Goal: Information Seeking & Learning: Learn about a topic

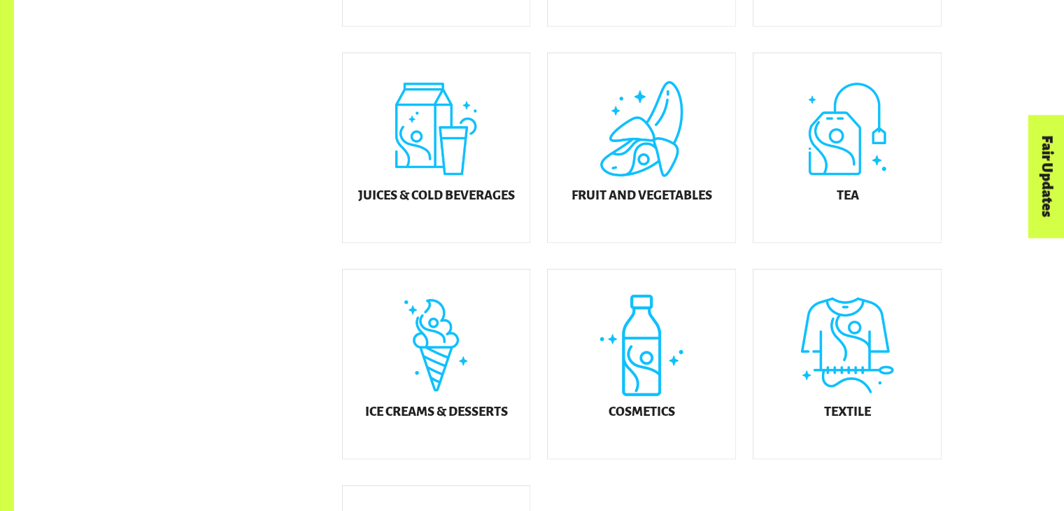
scroll to position [646, 0]
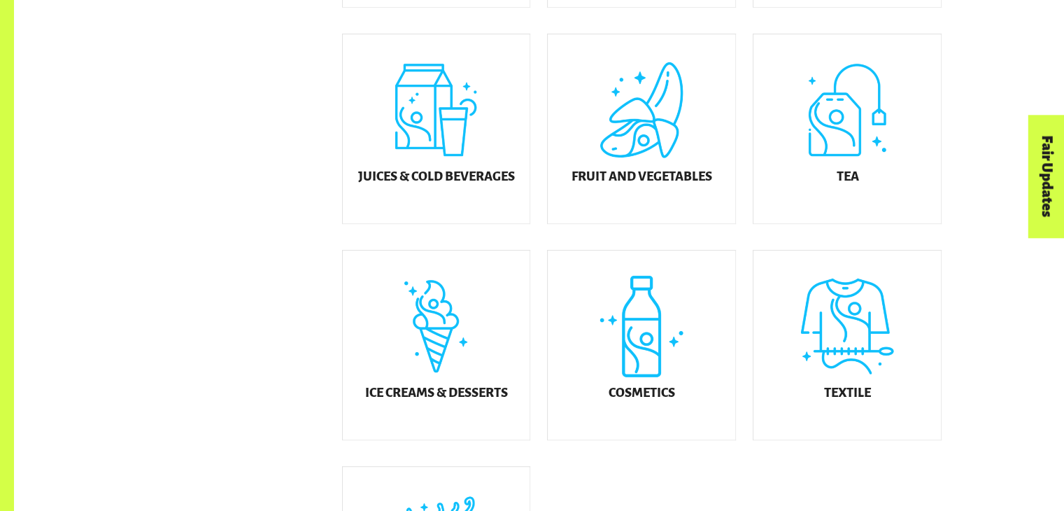
click at [1043, 310] on div "Product Finder Product Finder Displaying results in: Australia New Zealand Sear…" at bounding box center [539, 34] width 1050 height 1360
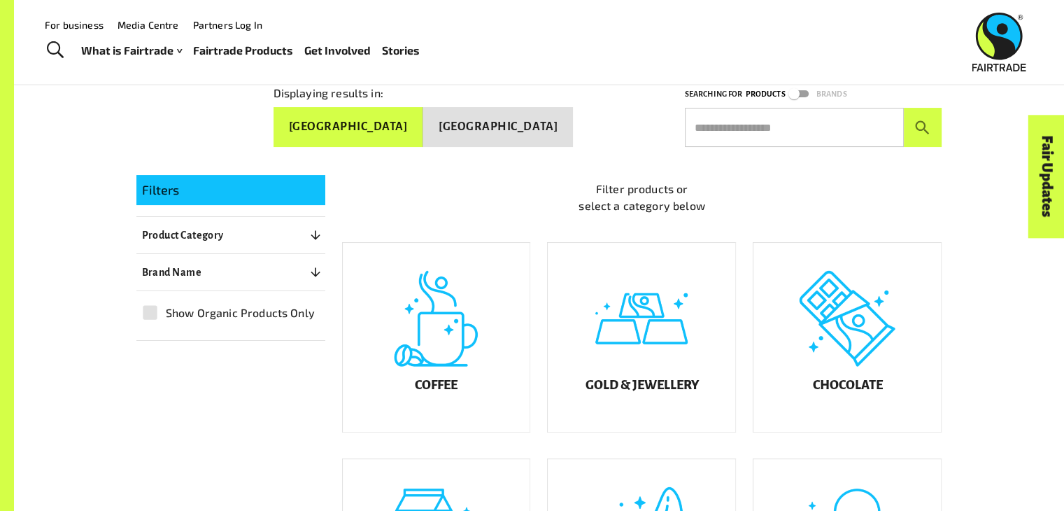
scroll to position [198, 0]
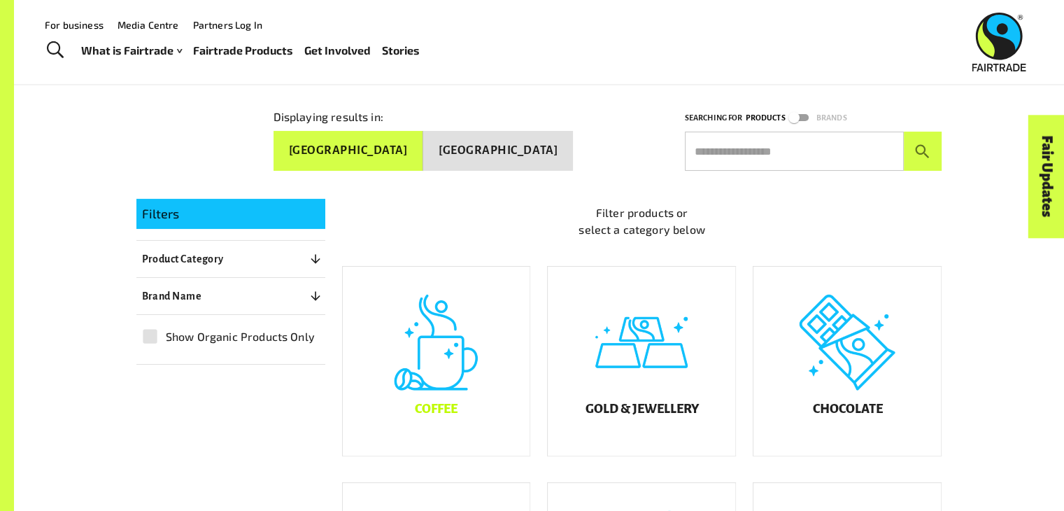
click at [439, 376] on div "Coffee" at bounding box center [436, 360] width 187 height 189
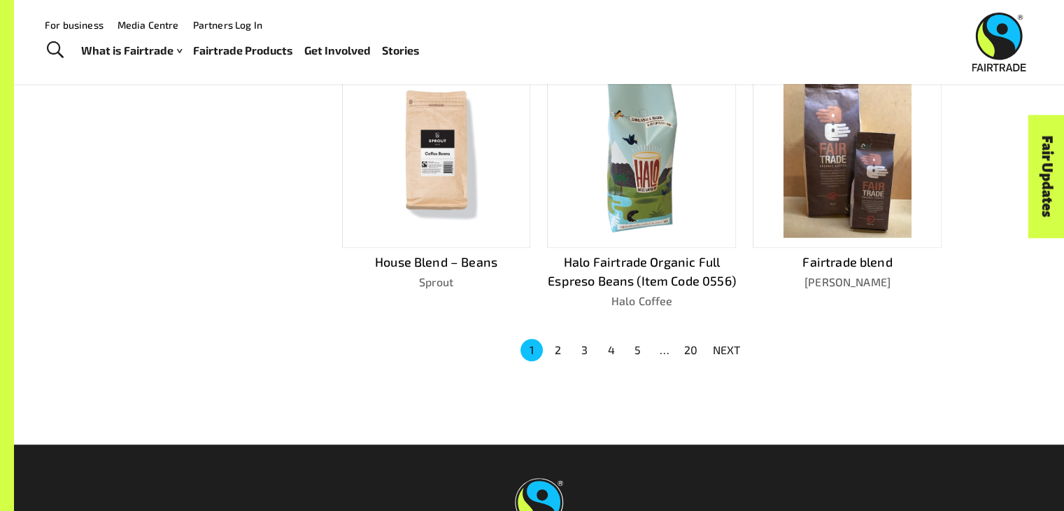
scroll to position [930, 0]
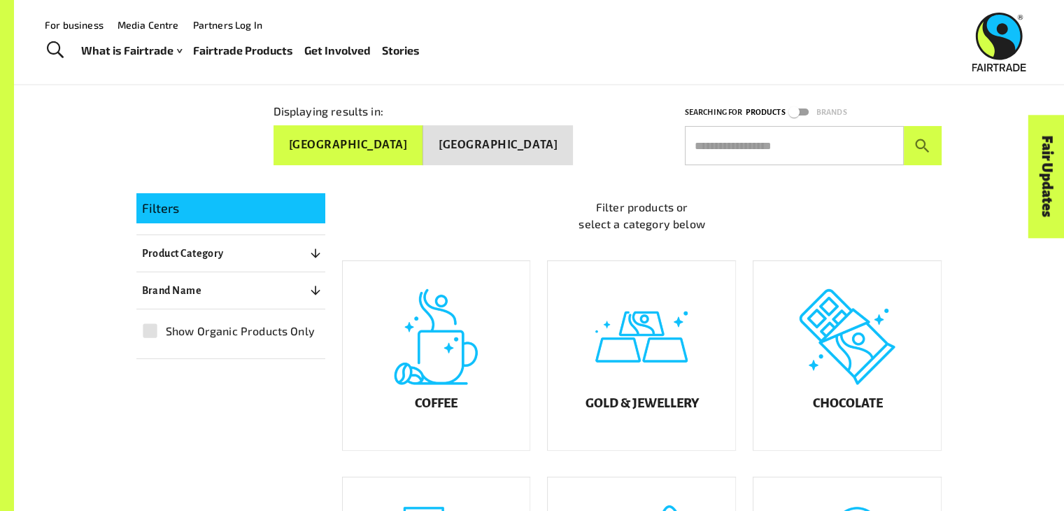
scroll to position [198, 0]
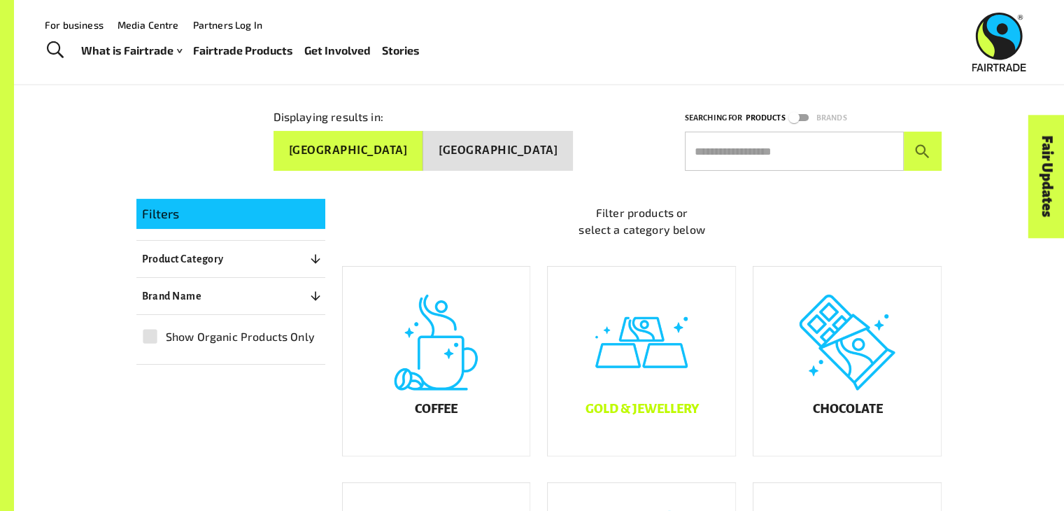
click at [646, 362] on div "Gold & Jewellery" at bounding box center [641, 360] width 187 height 189
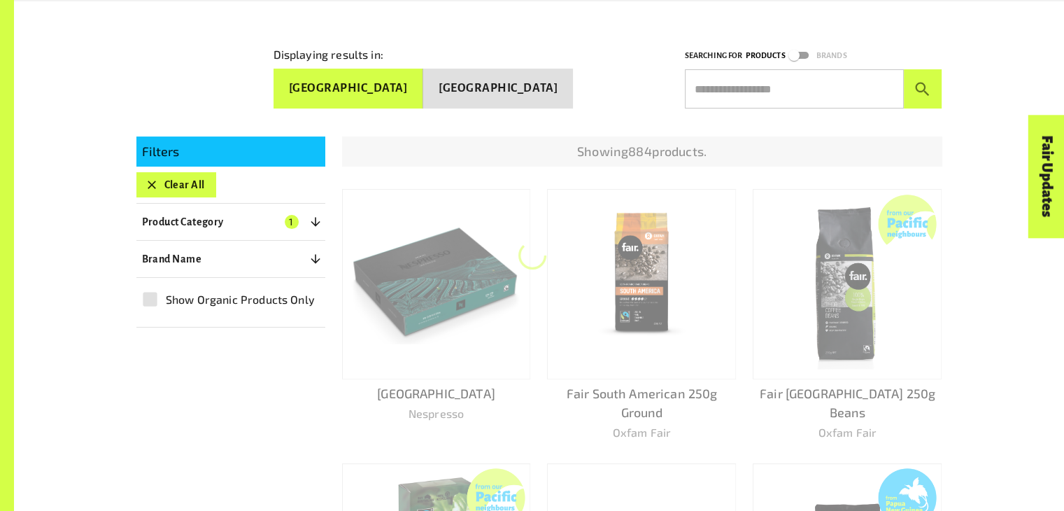
scroll to position [262, 0]
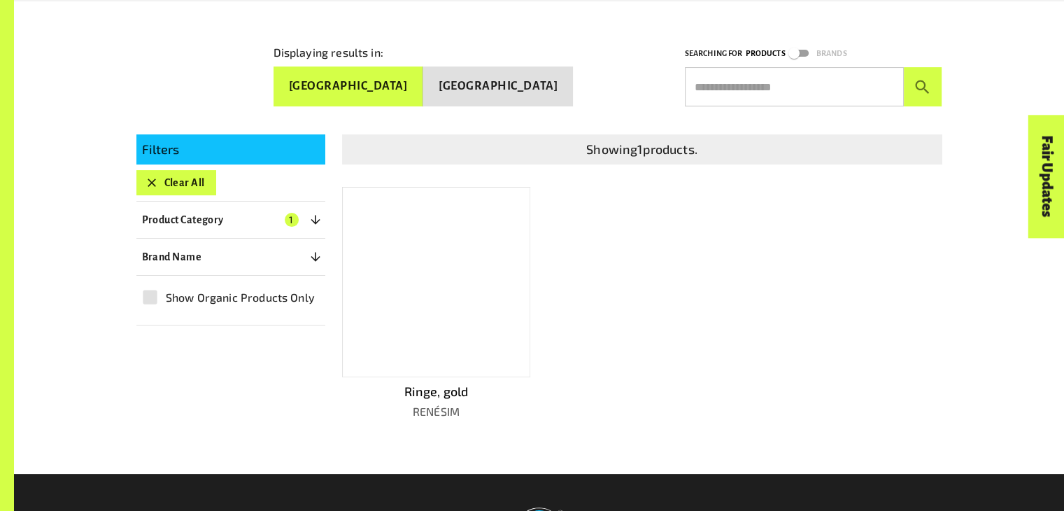
click at [477, 369] on div at bounding box center [436, 282] width 189 height 190
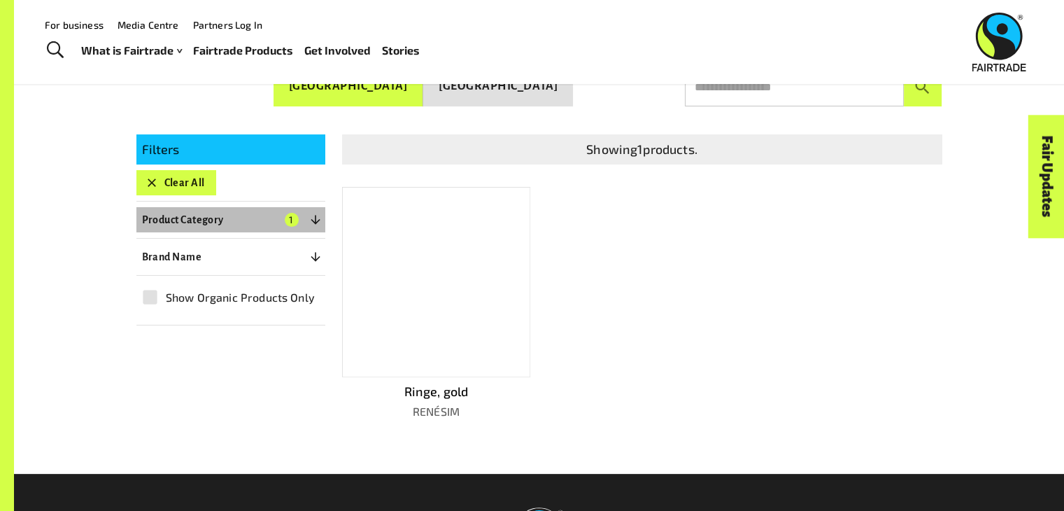
click at [238, 225] on button "Product Category 1" at bounding box center [230, 219] width 189 height 25
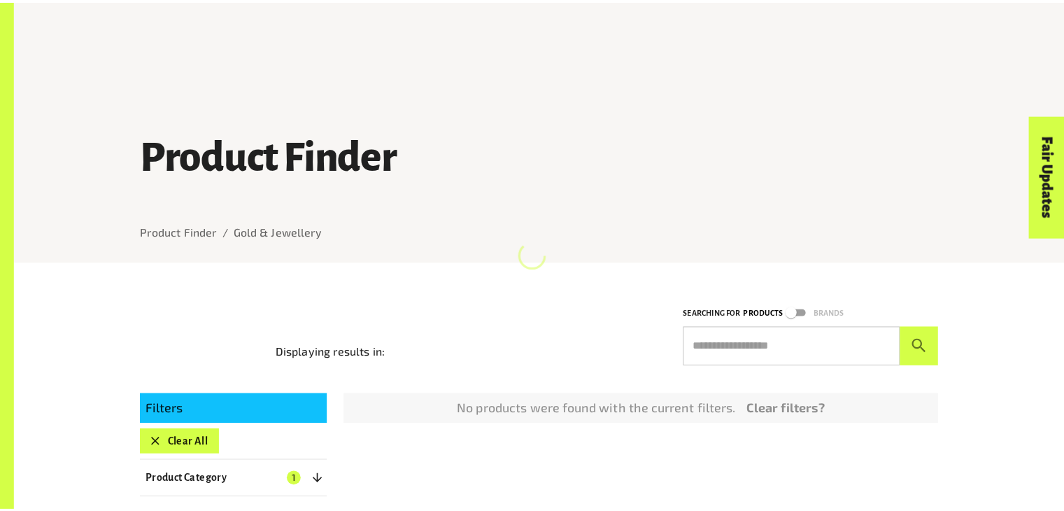
scroll to position [262, 0]
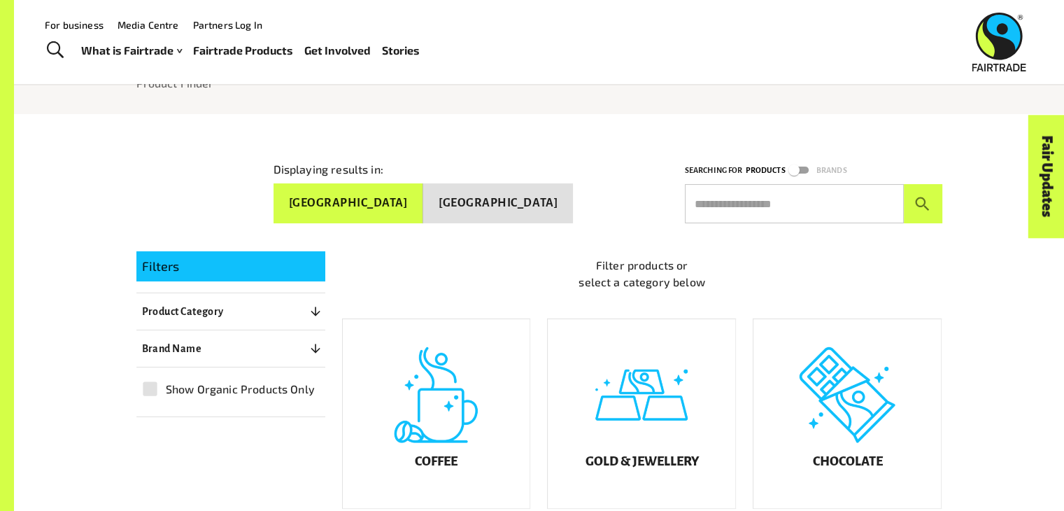
scroll to position [142, 0]
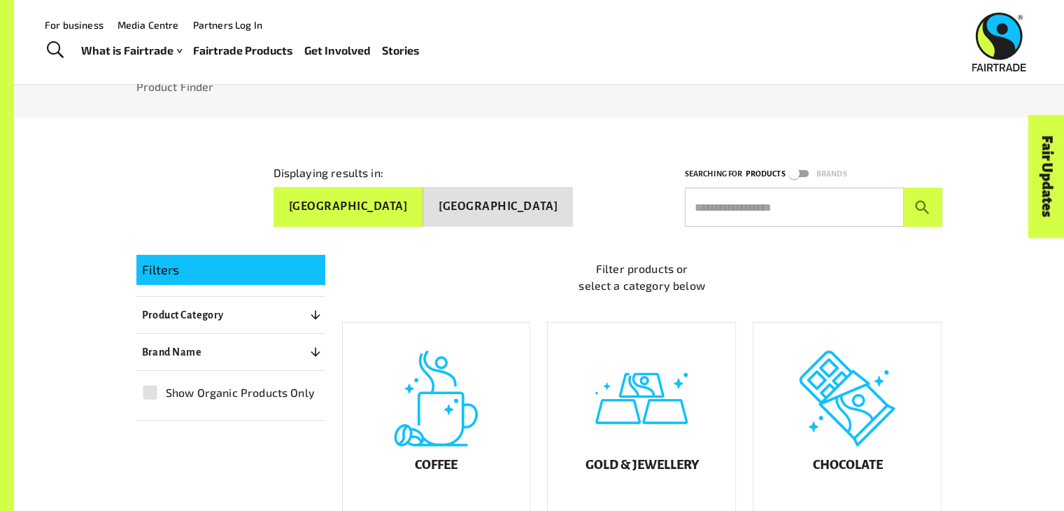
click at [551, 216] on button "[GEOGRAPHIC_DATA]" at bounding box center [498, 207] width 150 height 40
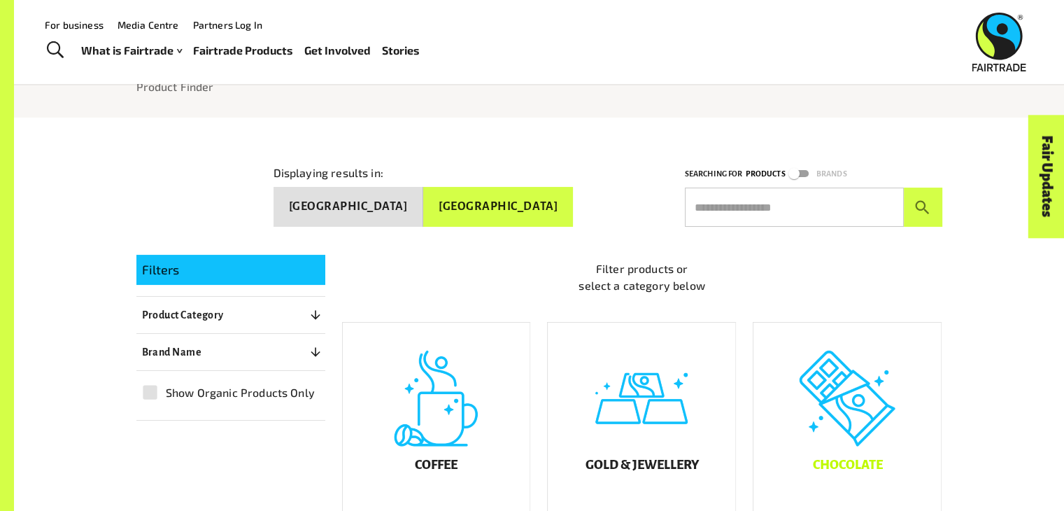
click at [866, 393] on div "Chocolate" at bounding box center [846, 416] width 187 height 189
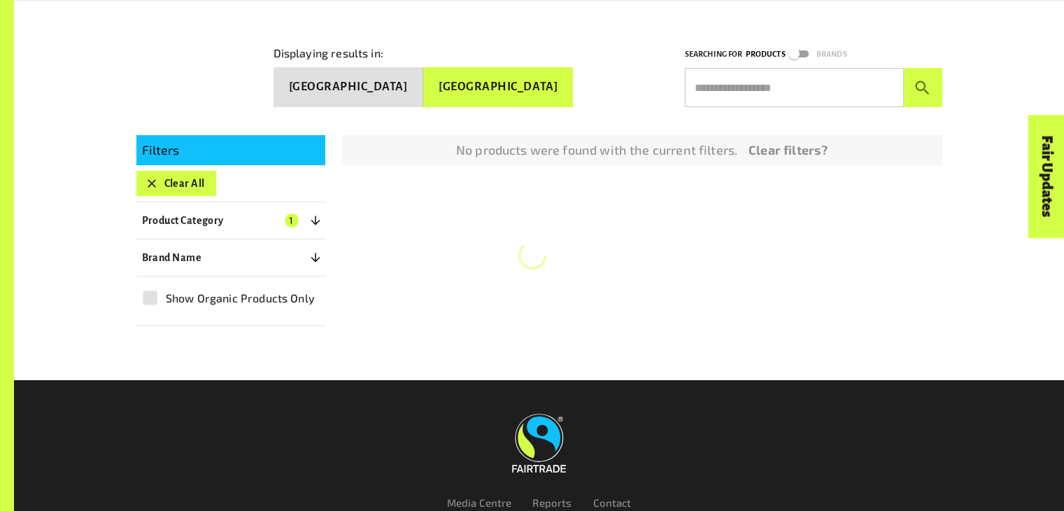
scroll to position [262, 0]
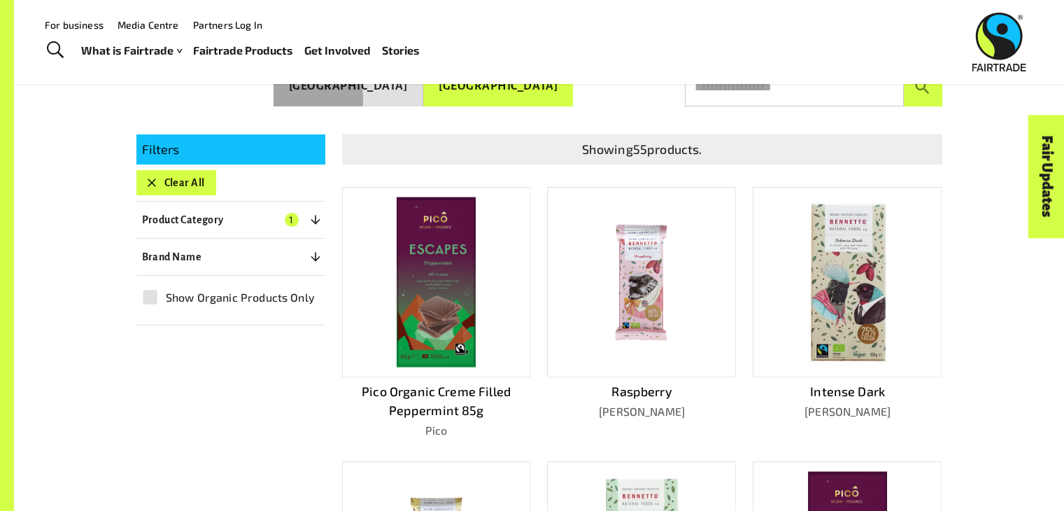
click at [413, 97] on button "[GEOGRAPHIC_DATA]" at bounding box center [348, 86] width 150 height 40
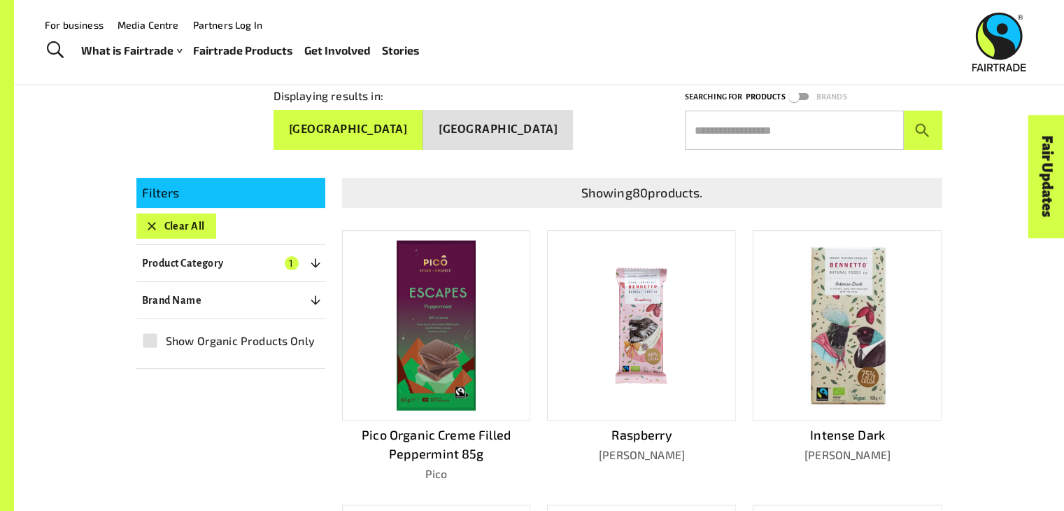
scroll to position [0, 0]
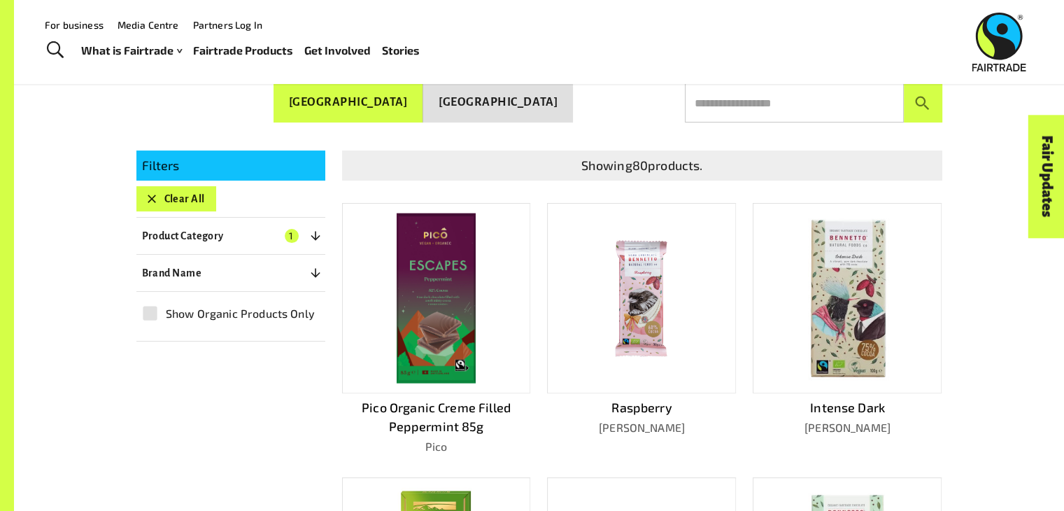
scroll to position [249, 0]
